Goal: Task Accomplishment & Management: Manage account settings

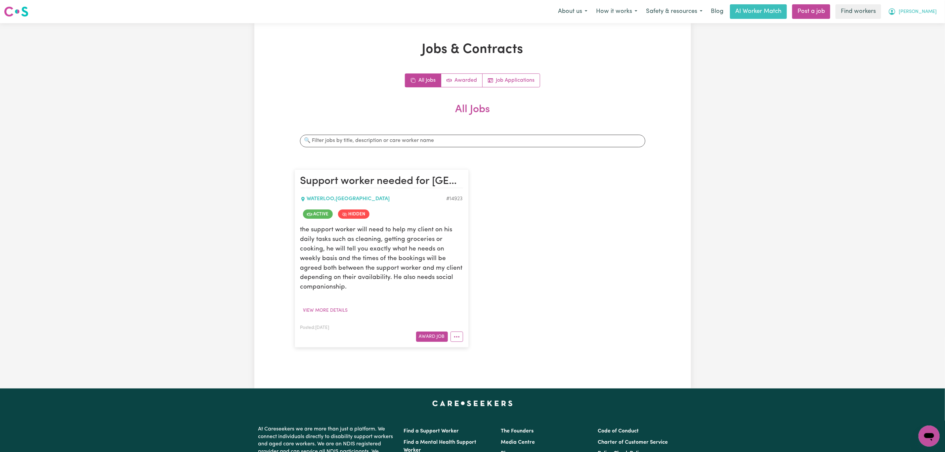
click at [932, 9] on span "[PERSON_NAME]" at bounding box center [918, 11] width 38 height 7
click at [916, 33] on link "Logout" at bounding box center [914, 38] width 52 height 13
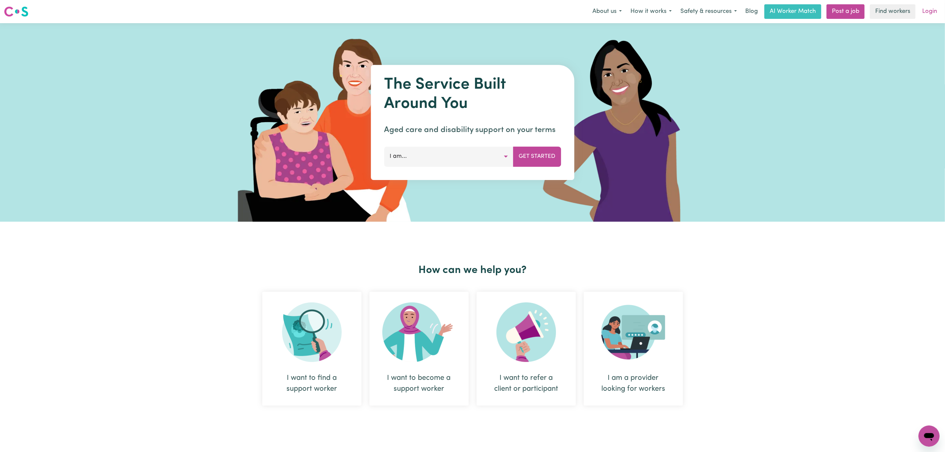
click at [929, 13] on link "Login" at bounding box center [929, 11] width 23 height 15
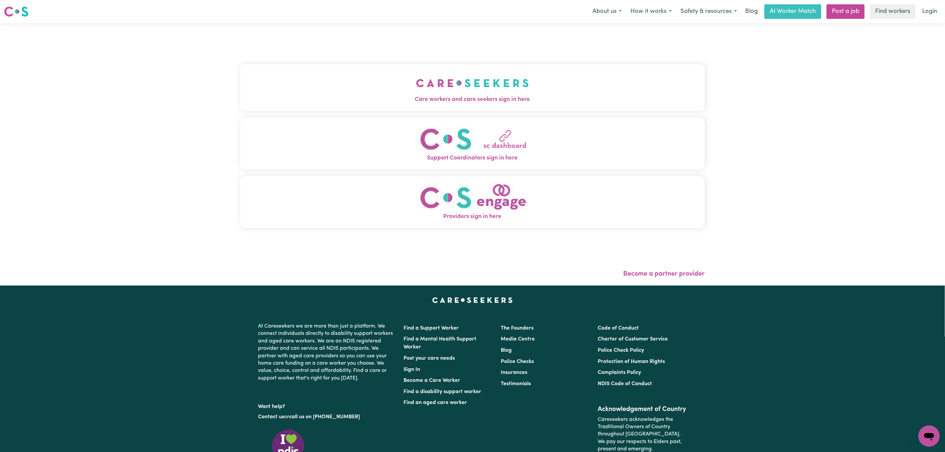
click at [351, 77] on button "Care workers and care seekers sign in here" at bounding box center [472, 87] width 465 height 46
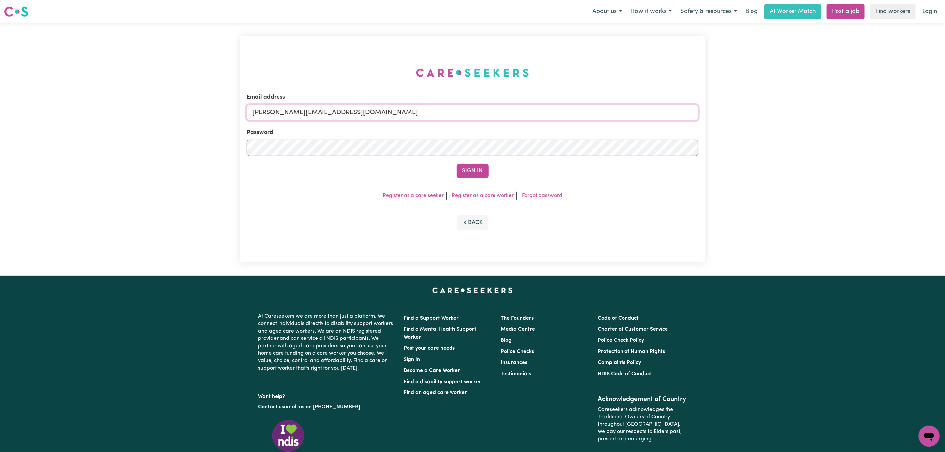
click at [278, 108] on input "[PERSON_NAME][EMAIL_ADDRESS][DOMAIN_NAME]" at bounding box center [472, 113] width 451 height 16
drag, startPoint x: 287, startPoint y: 111, endPoint x: 460, endPoint y: 125, distance: 173.2
click at [460, 125] on form "Email address [EMAIL_ADDRESS][PERSON_NAME][DOMAIN_NAME] Password Sign In" at bounding box center [472, 135] width 451 height 85
type input "[EMAIL_ADDRESS][DOMAIN_NAME]"
click at [469, 167] on button "Sign In" at bounding box center [473, 171] width 32 height 15
